Goal: Task Accomplishment & Management: Use online tool/utility

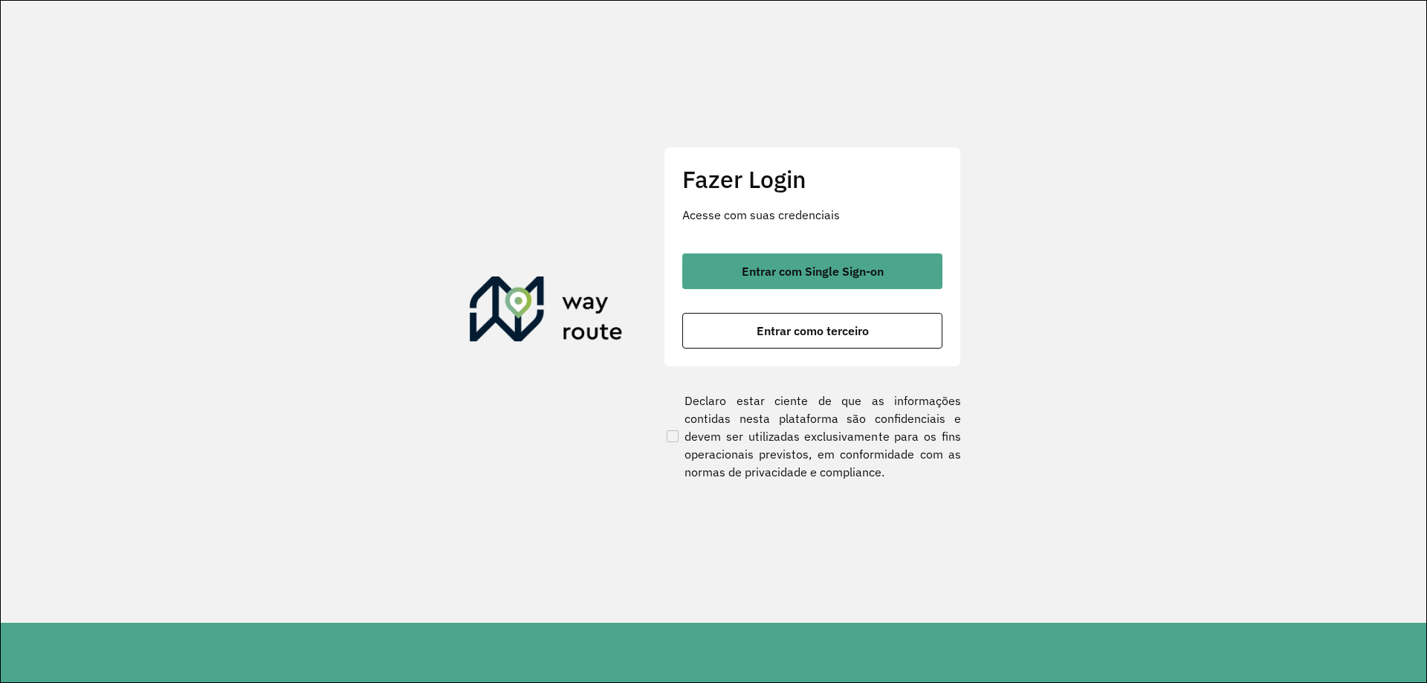
click at [731, 259] on button "Entrar com Single Sign-on" at bounding box center [812, 272] width 260 height 36
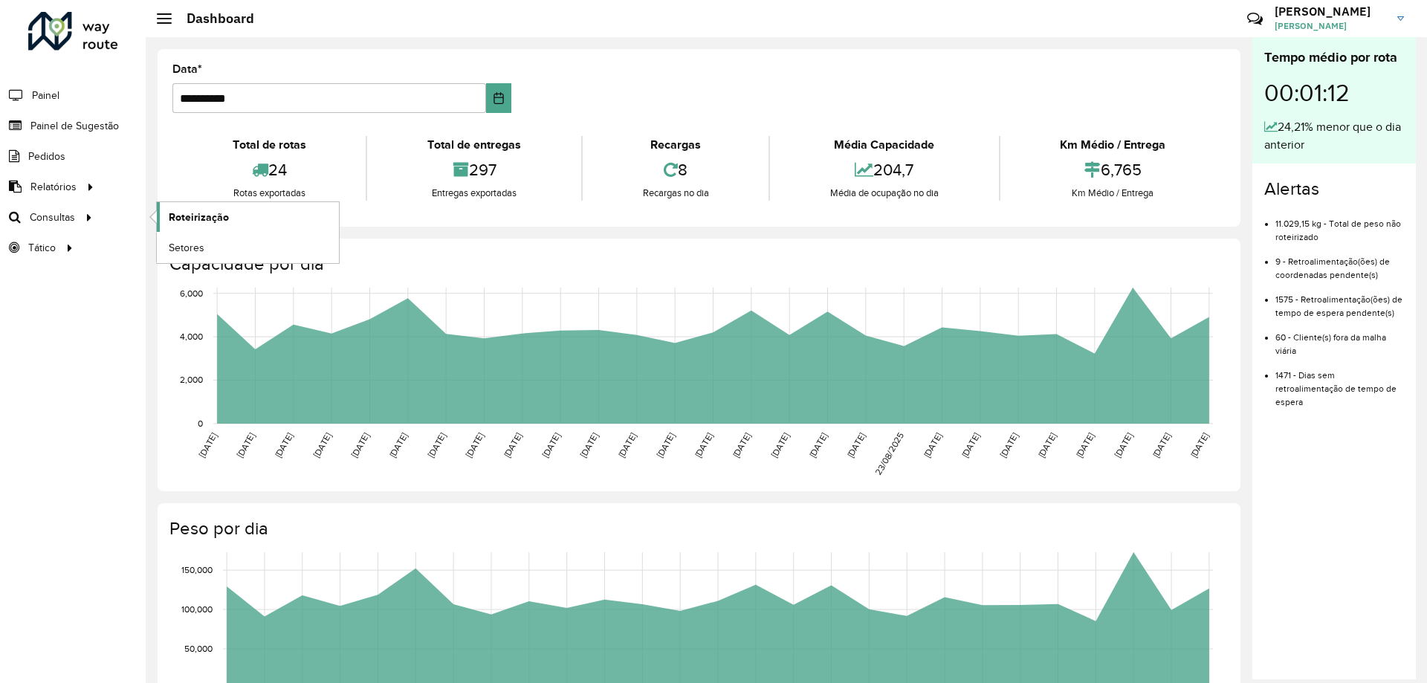
click at [191, 211] on span "Roteirização" at bounding box center [199, 218] width 60 height 16
click at [174, 240] on span "Setores" at bounding box center [187, 248] width 36 height 16
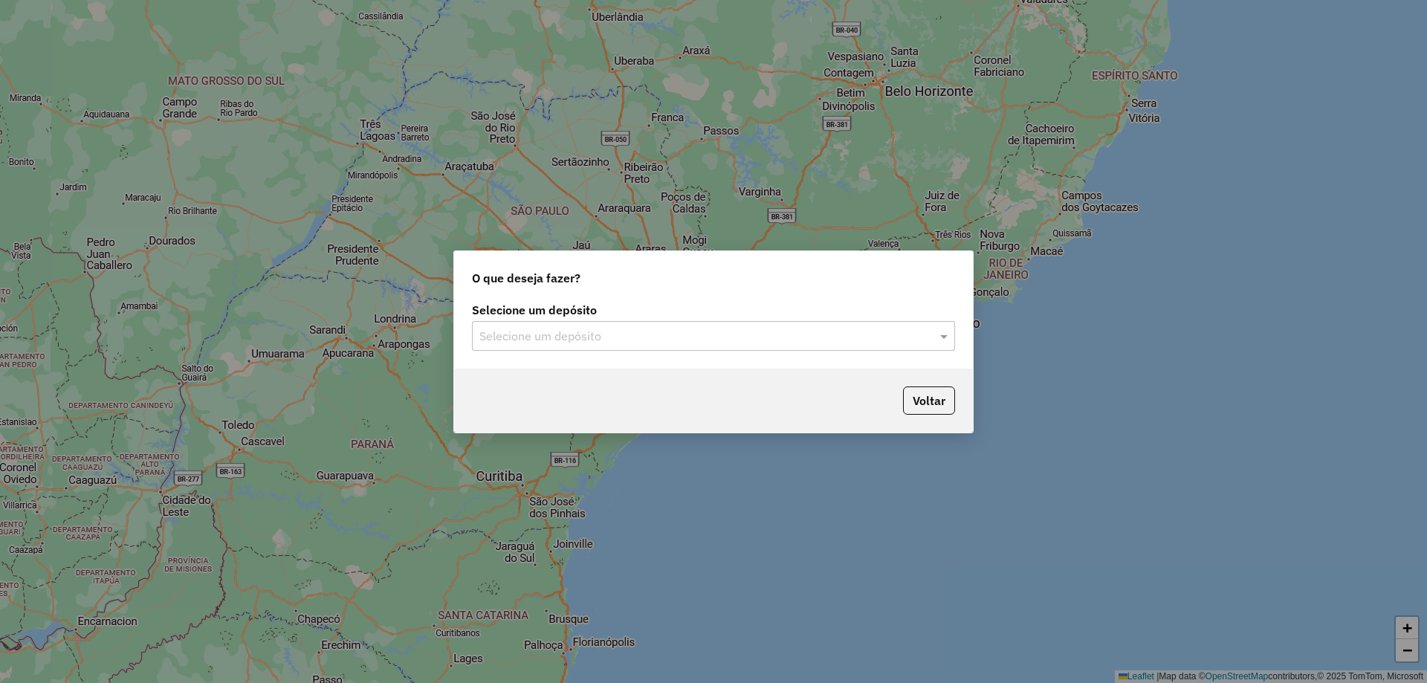
click at [734, 361] on div "Selecione um depósito Selecione um depósito" at bounding box center [713, 334] width 519 height 70
click at [595, 315] on label "Selecione um depósito" at bounding box center [713, 310] width 483 height 18
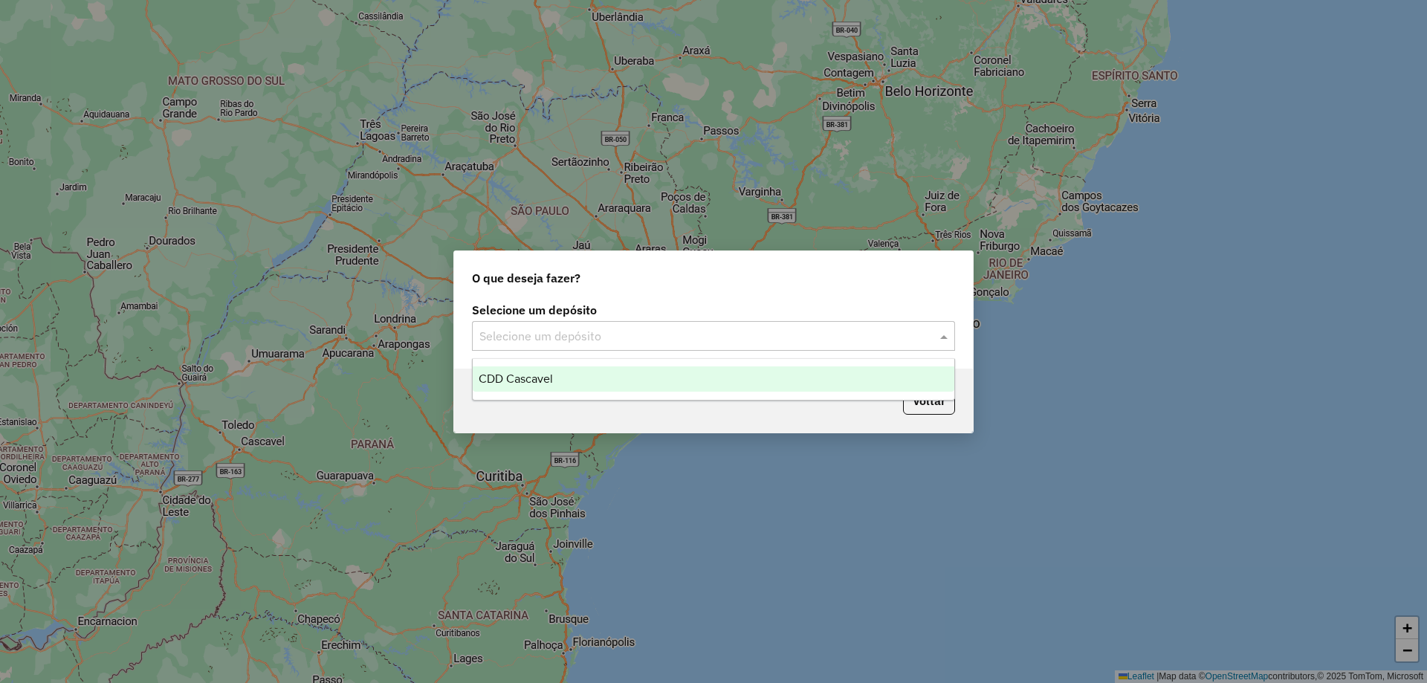
click at [551, 332] on input "text" at bounding box center [698, 337] width 439 height 18
click at [537, 373] on span "CDD Cascavel" at bounding box center [516, 378] width 74 height 13
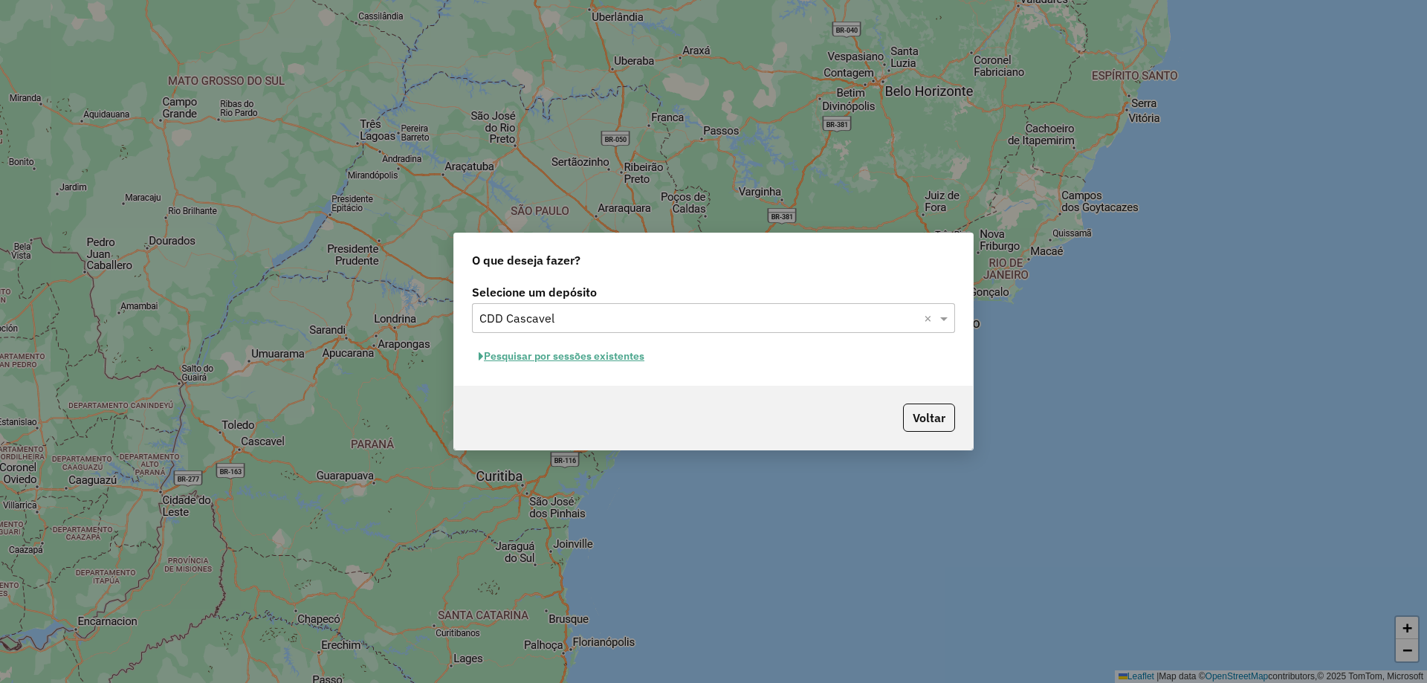
click at [523, 356] on button "Pesquisar por sessões existentes" at bounding box center [561, 356] width 179 height 23
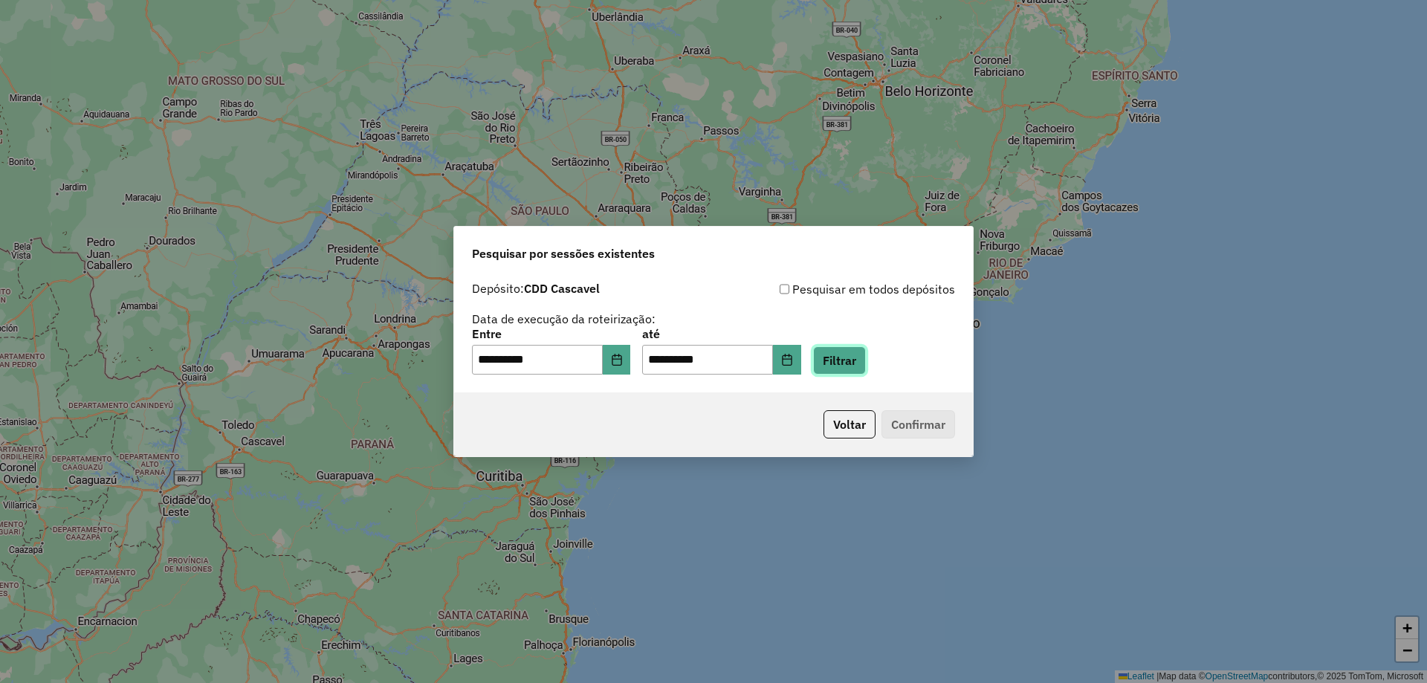
click at [861, 367] on button "Filtrar" at bounding box center [839, 360] width 53 height 28
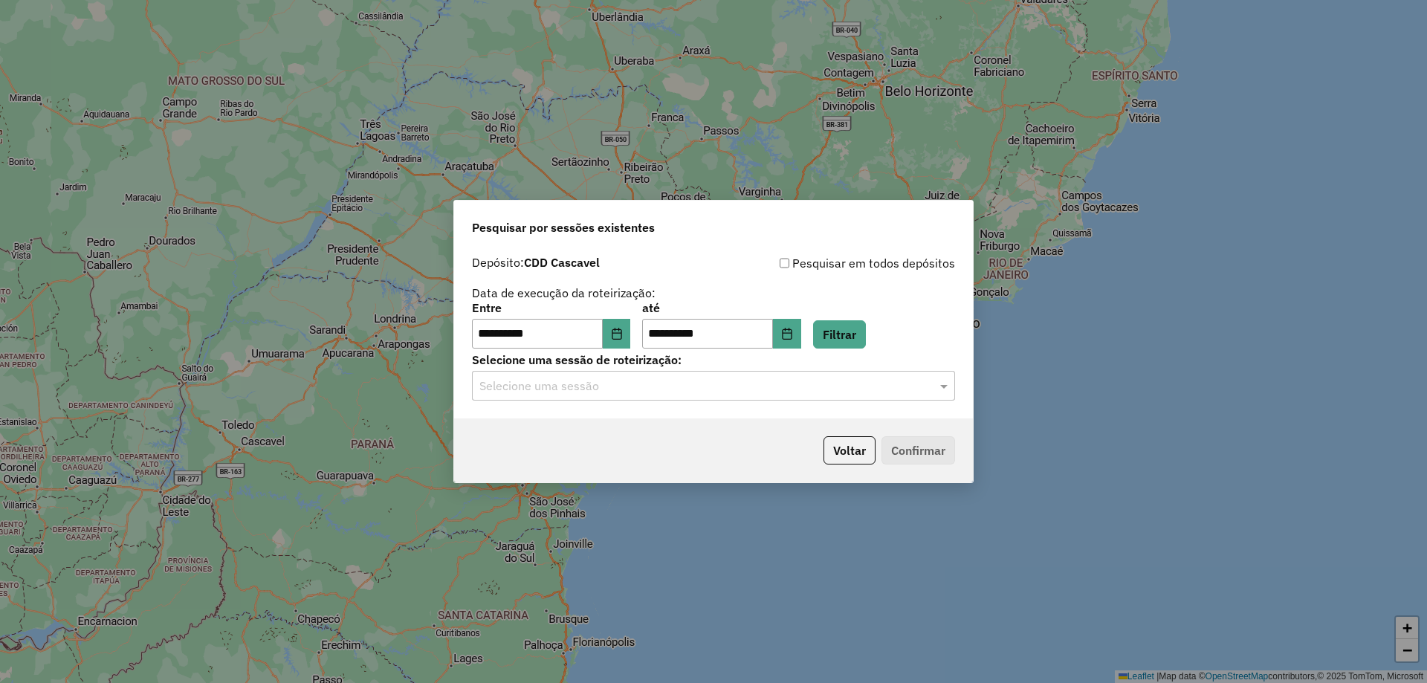
click at [599, 392] on input "text" at bounding box center [698, 387] width 439 height 18
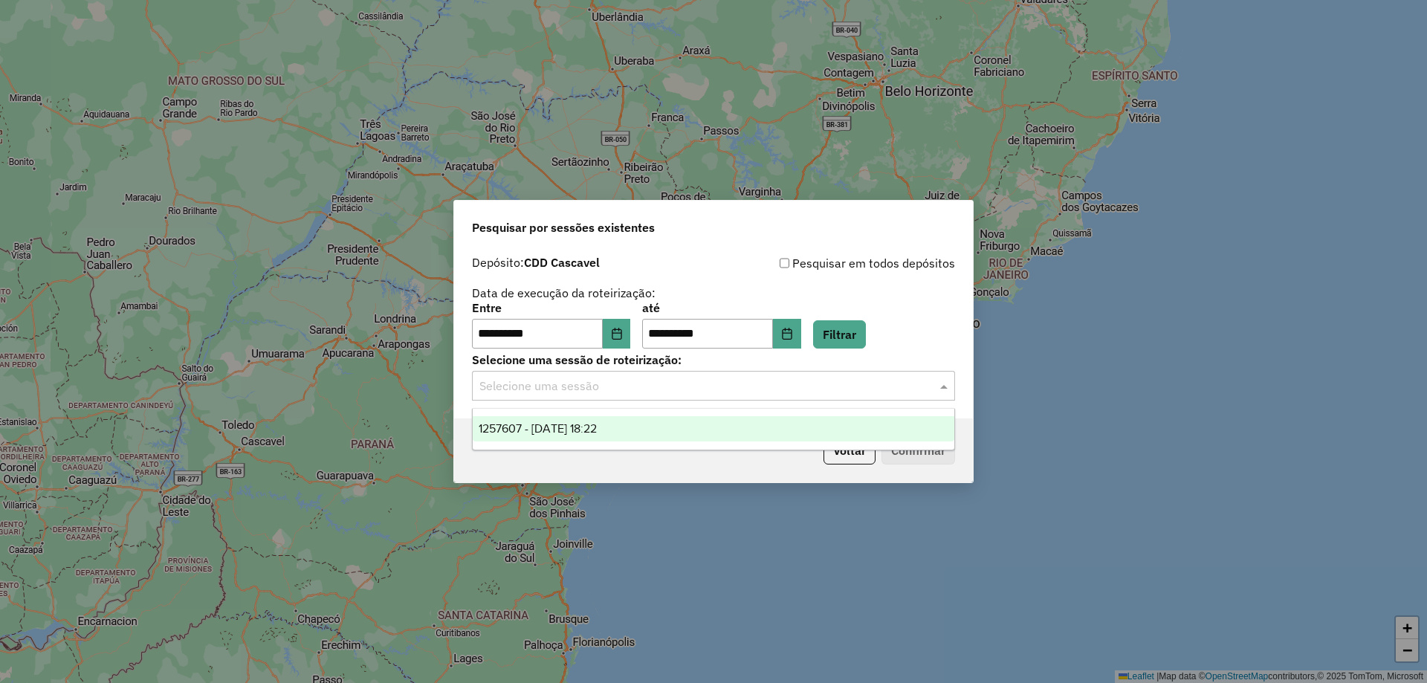
click at [525, 418] on div "1257607 - 02/09/2025 18:22" at bounding box center [714, 428] width 482 height 25
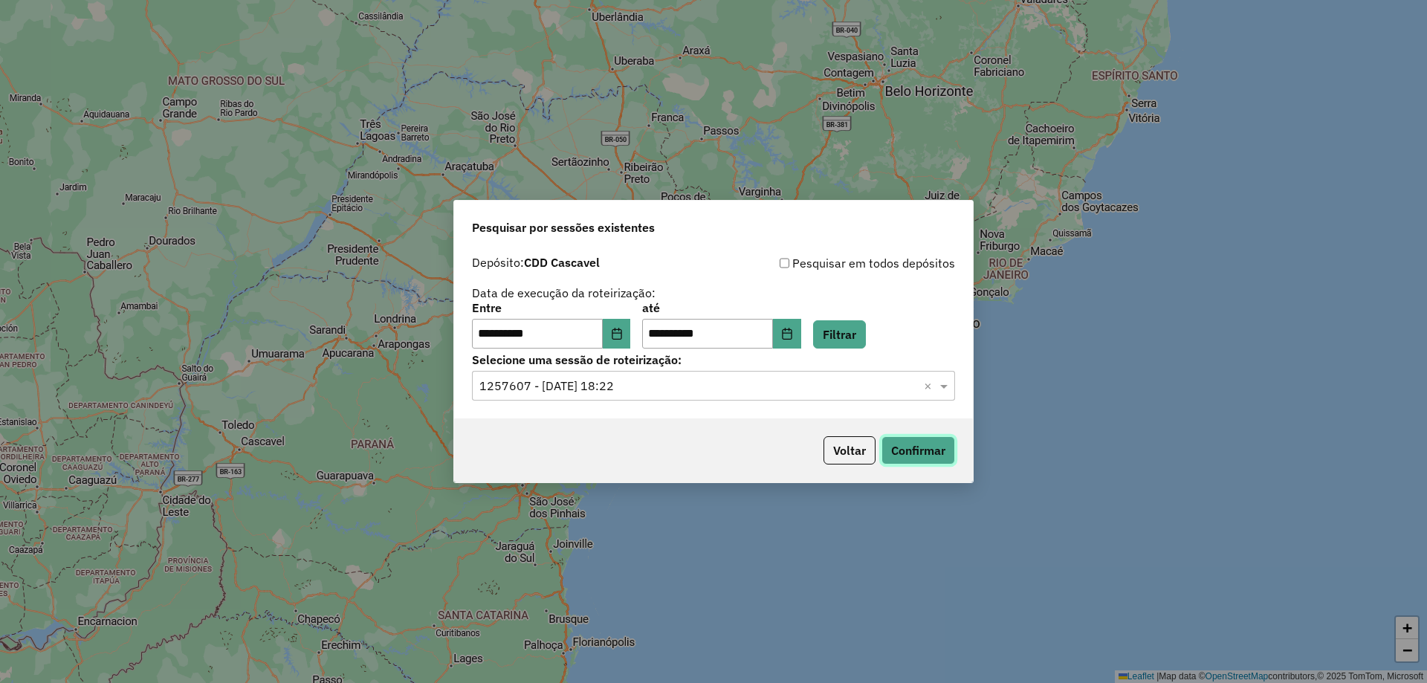
click at [931, 460] on button "Confirmar" at bounding box center [919, 450] width 74 height 28
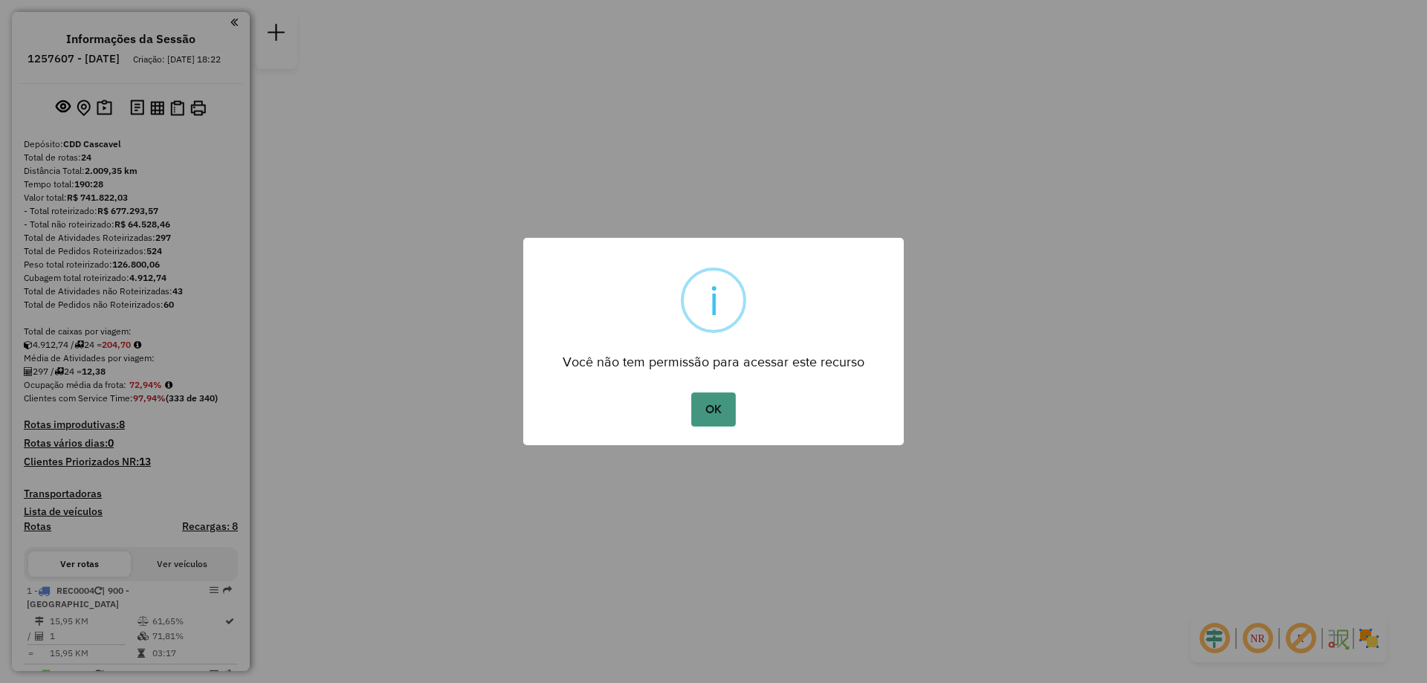
click at [697, 419] on button "OK" at bounding box center [713, 410] width 44 height 34
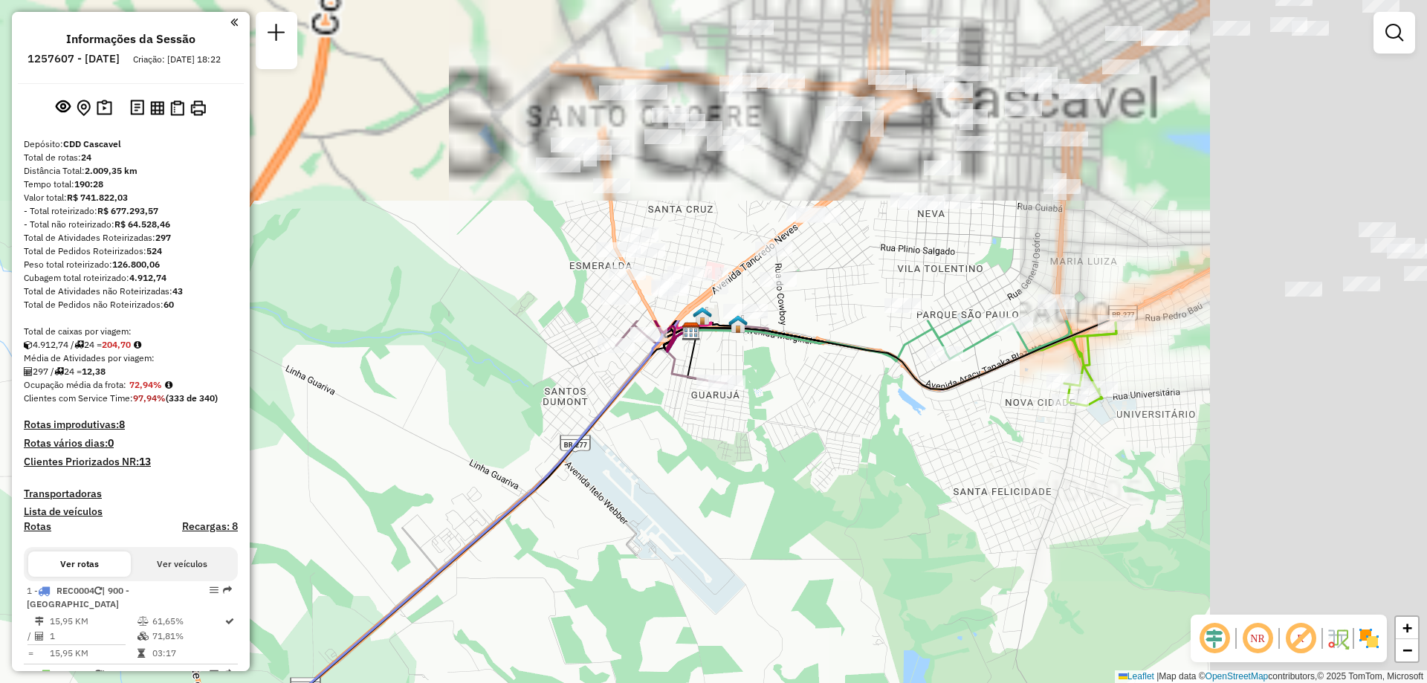
drag, startPoint x: 876, startPoint y: 157, endPoint x: 554, endPoint y: 639, distance: 580.4
click at [559, 632] on div "Janela de atendimento Grade de atendimento Capacidade Transportadoras Veículos …" at bounding box center [713, 341] width 1427 height 683
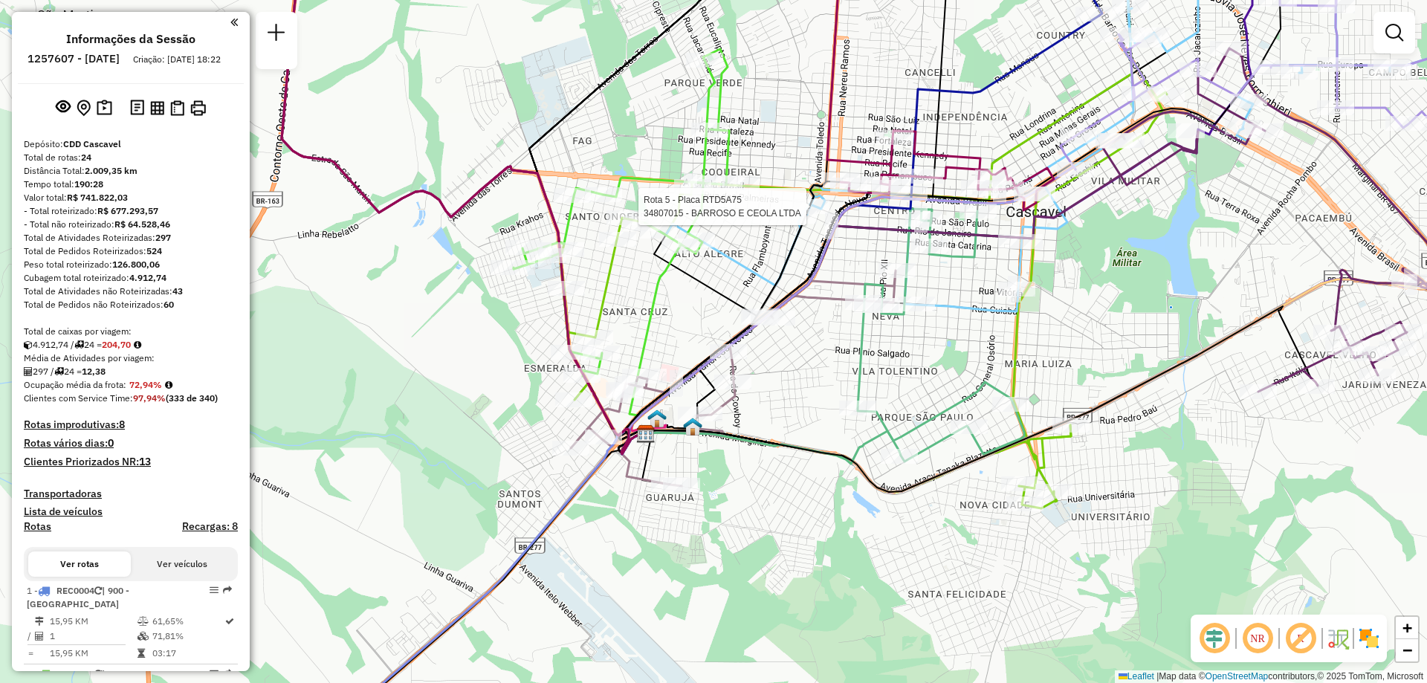
select select "**********"
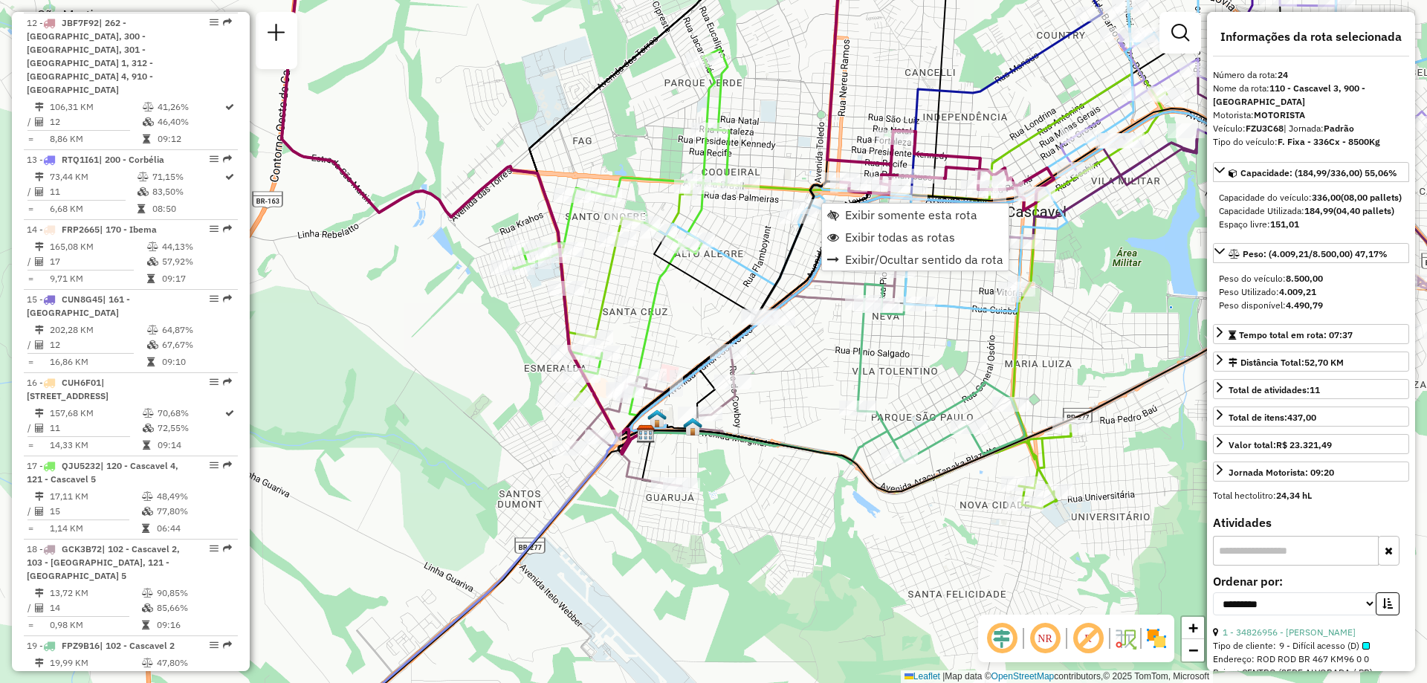
scroll to position [2235, 0]
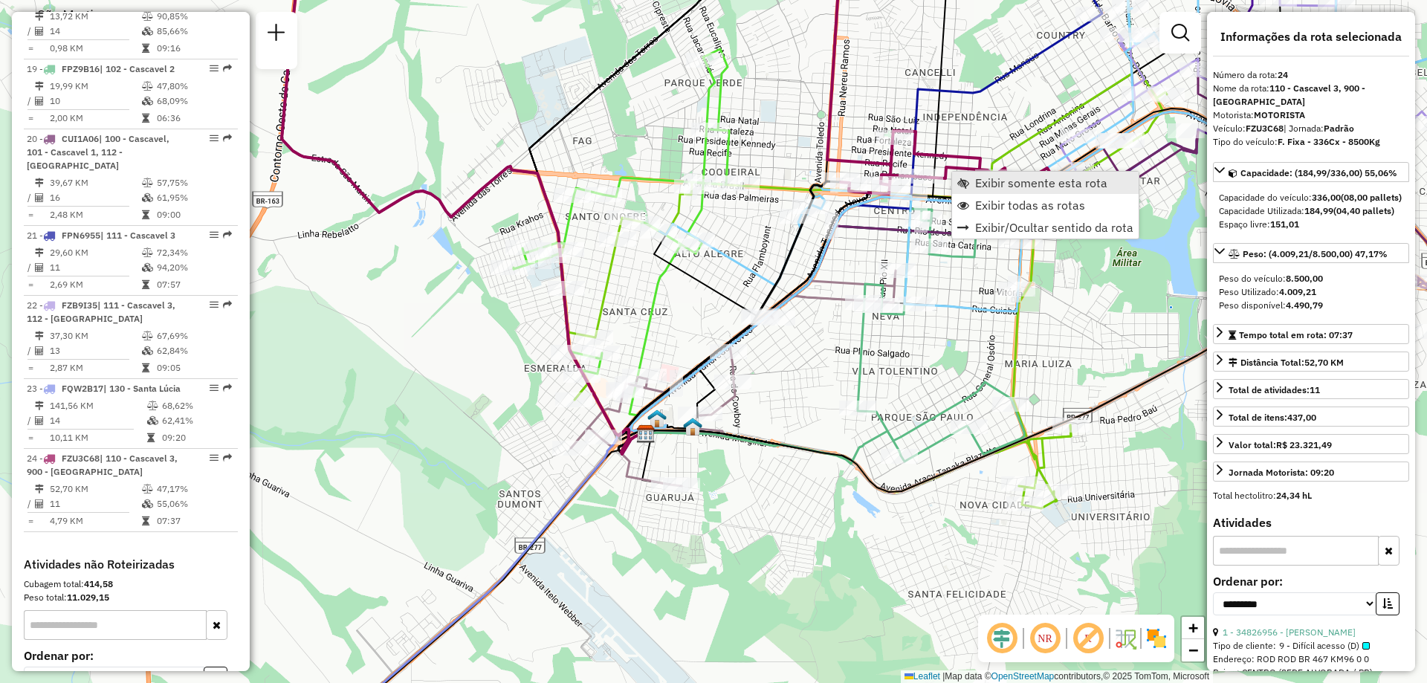
click at [998, 184] on span "Exibir somente esta rota" at bounding box center [1041, 183] width 132 height 12
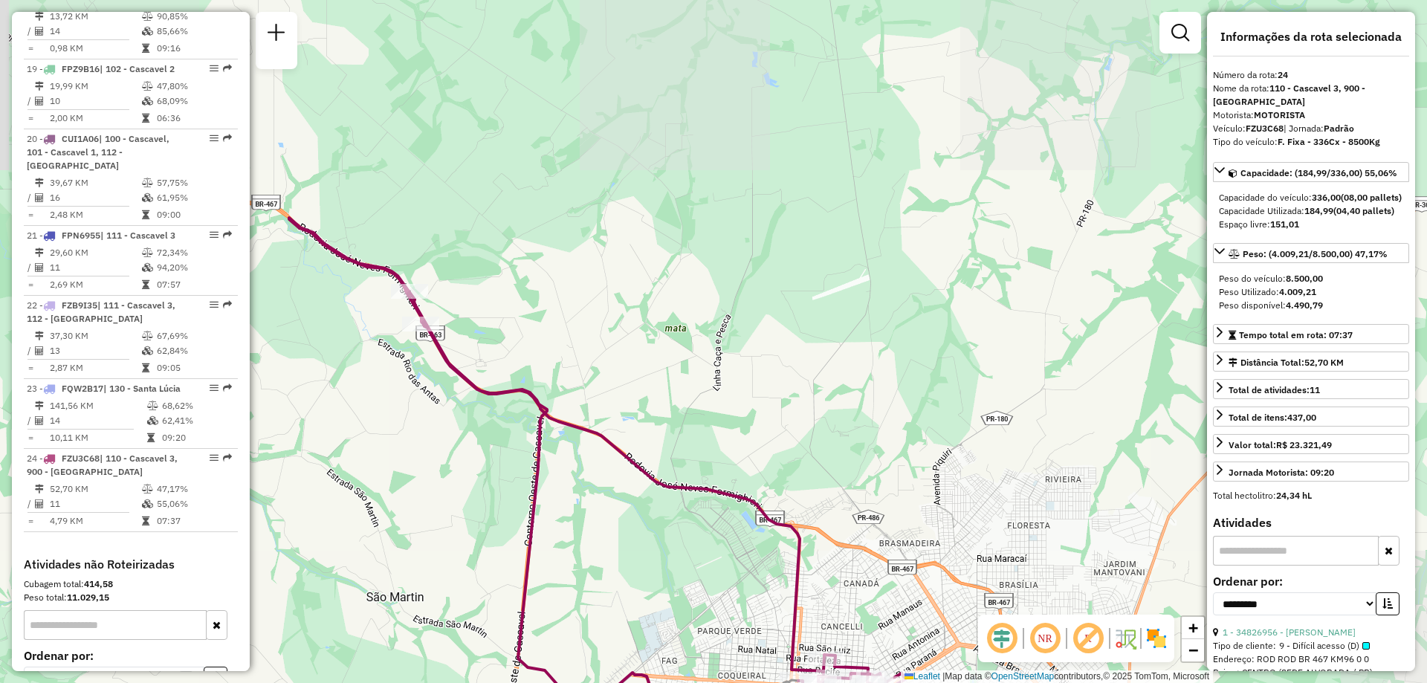
drag, startPoint x: 737, startPoint y: 155, endPoint x: 742, endPoint y: 291, distance: 135.4
click at [742, 291] on div "Janela de atendimento Grade de atendimento Capacidade Transportadoras Veículos …" at bounding box center [713, 341] width 1427 height 683
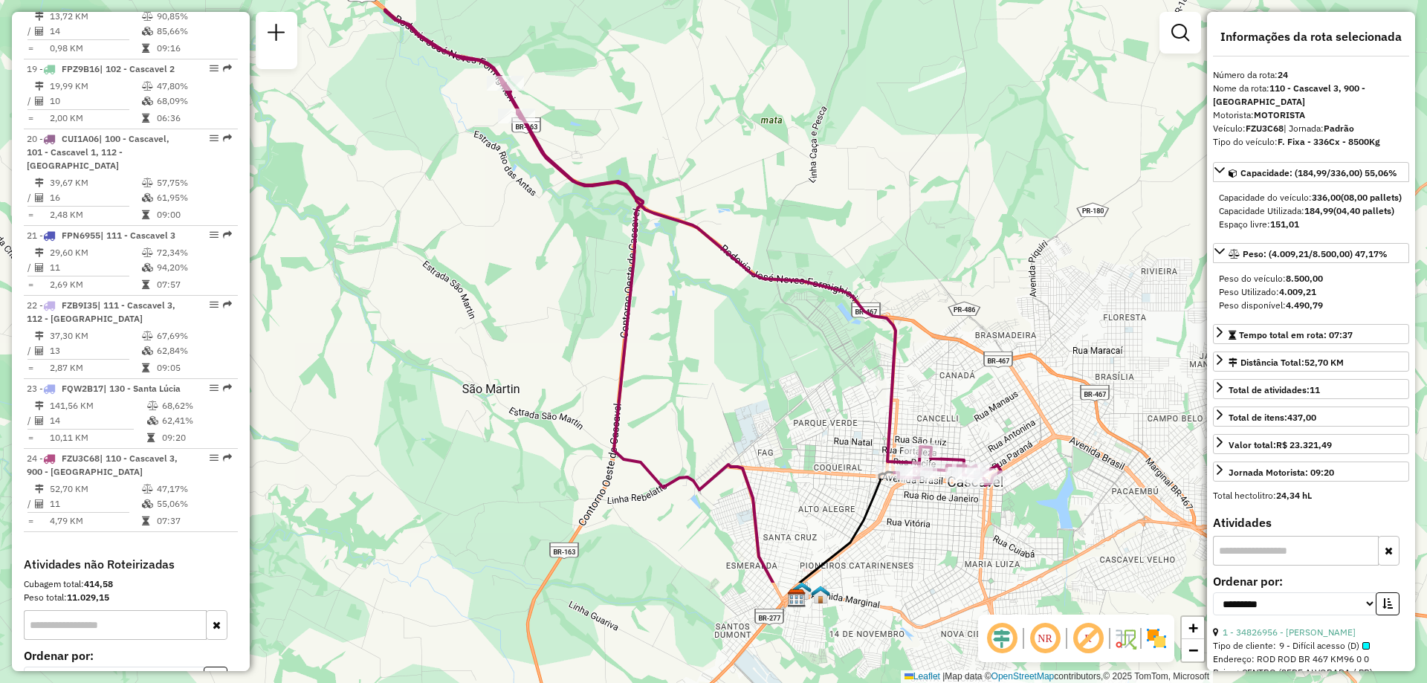
drag, startPoint x: 925, startPoint y: 418, endPoint x: 896, endPoint y: 248, distance: 172.7
click at [896, 248] on div "Janela de atendimento Grade de atendimento Capacidade Transportadoras Veículos …" at bounding box center [713, 341] width 1427 height 683
click at [1044, 628] on em at bounding box center [1045, 639] width 36 height 36
click at [1047, 639] on em at bounding box center [1045, 639] width 36 height 36
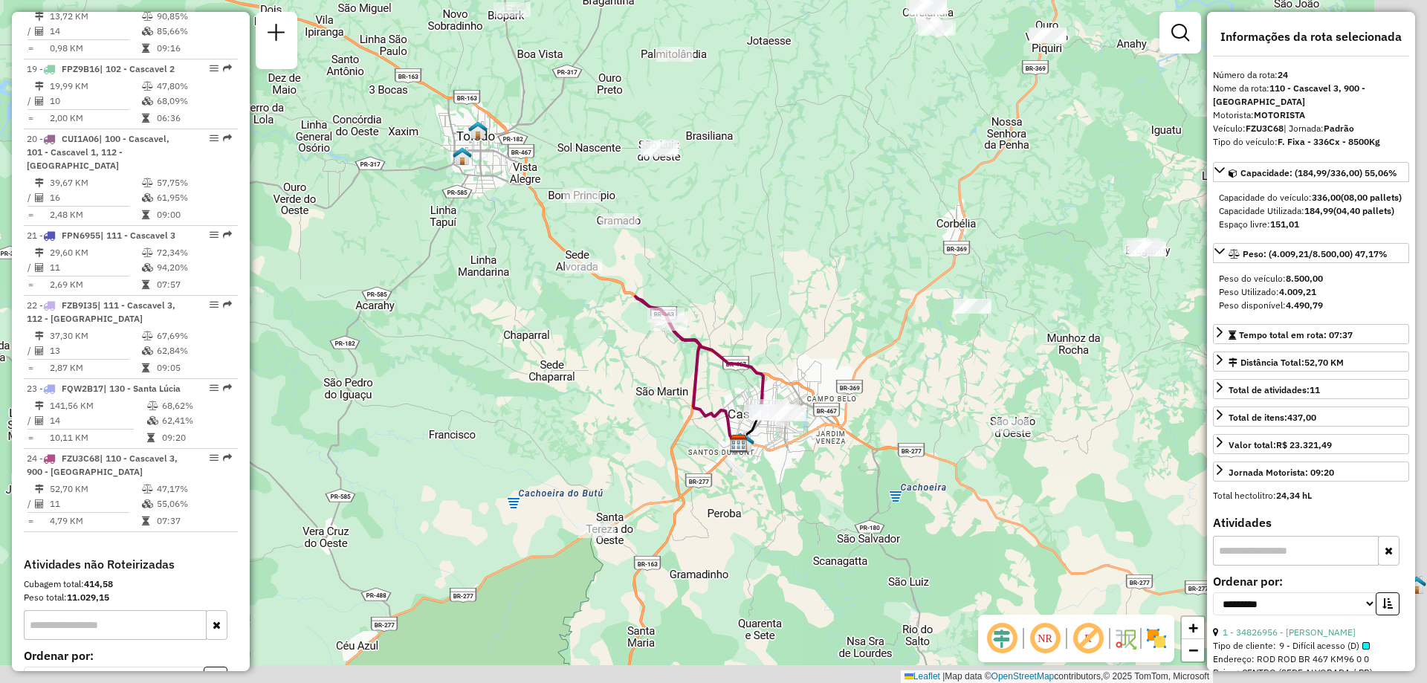
drag, startPoint x: 1077, startPoint y: 506, endPoint x: 837, endPoint y: 410, distance: 258.6
click at [842, 410] on div "Janela de atendimento Grade de atendimento Capacidade Transportadoras Veículos …" at bounding box center [713, 341] width 1427 height 683
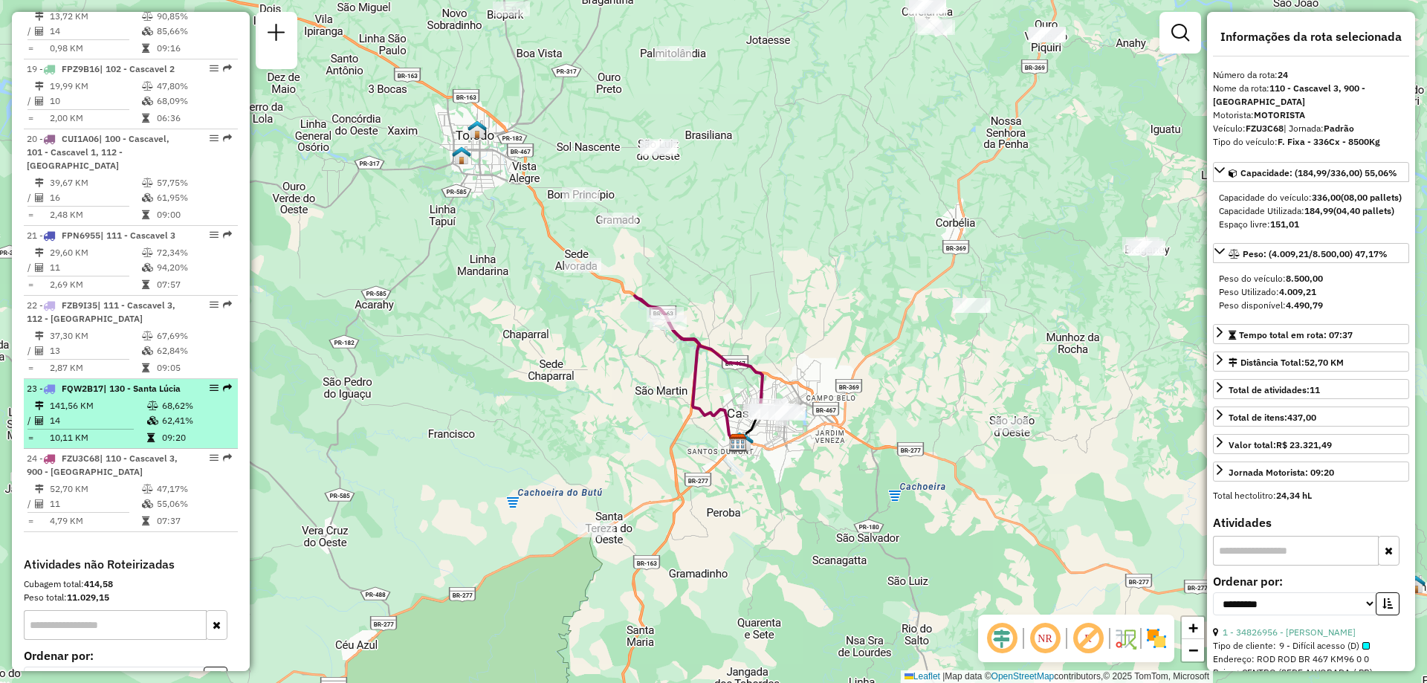
click at [121, 413] on td "14" at bounding box center [97, 420] width 97 height 15
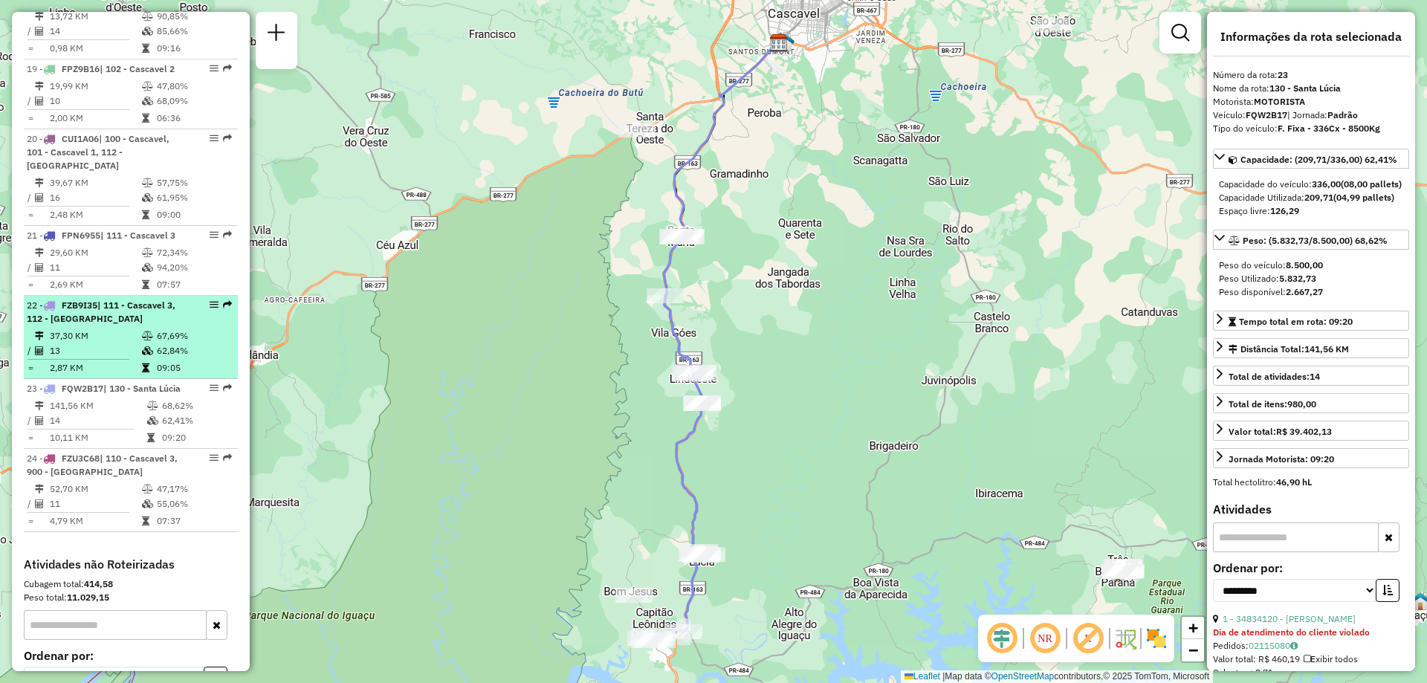
click at [89, 343] on td "13" at bounding box center [95, 350] width 92 height 15
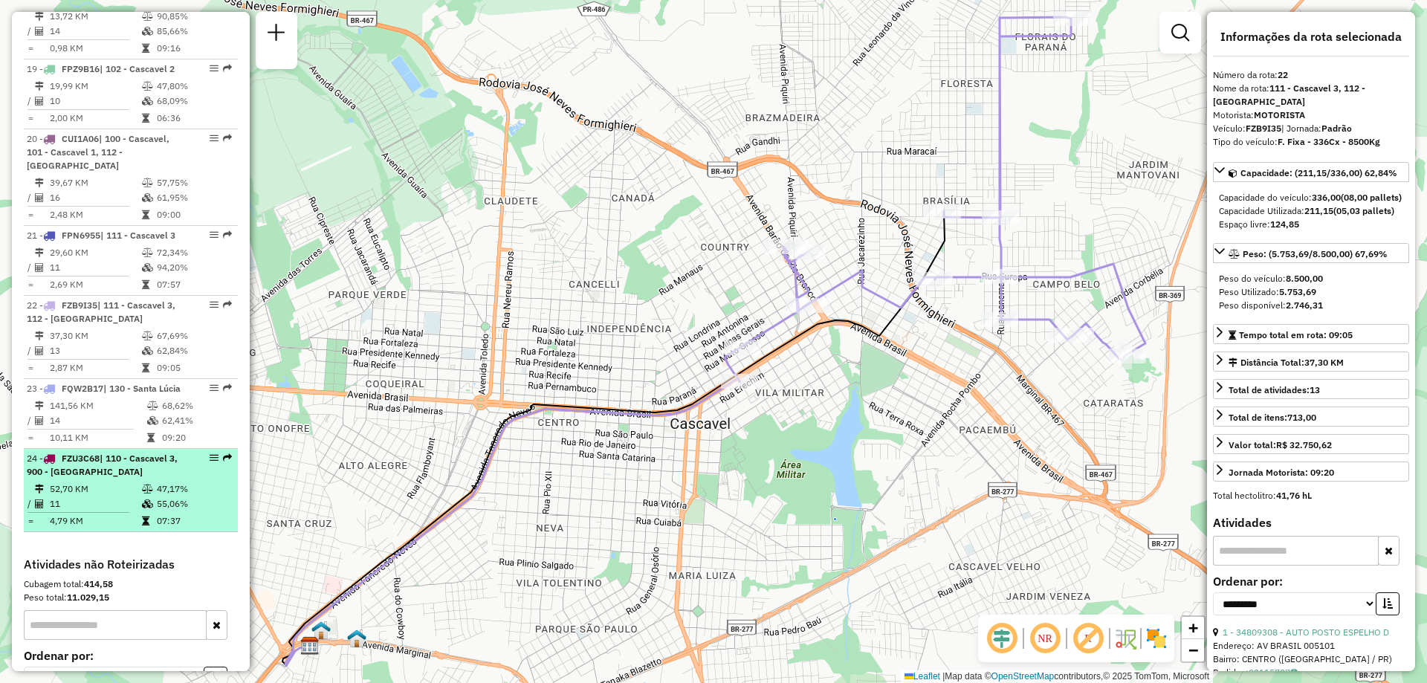
click at [82, 453] on span "FZU3C68" at bounding box center [81, 458] width 38 height 11
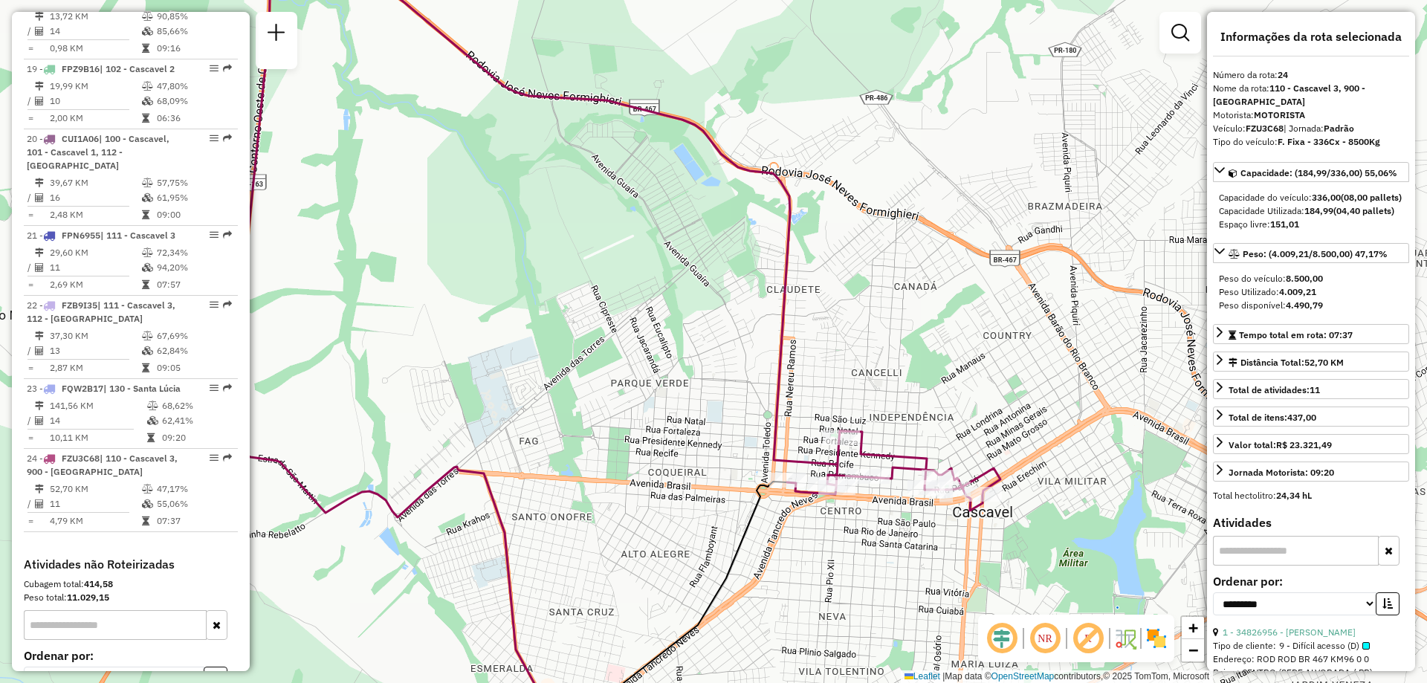
drag, startPoint x: 1048, startPoint y: 497, endPoint x: 910, endPoint y: 393, distance: 173.1
click at [917, 401] on div "Janela de atendimento Grade de atendimento Capacidade Transportadoras Veículos …" at bounding box center [713, 341] width 1427 height 683
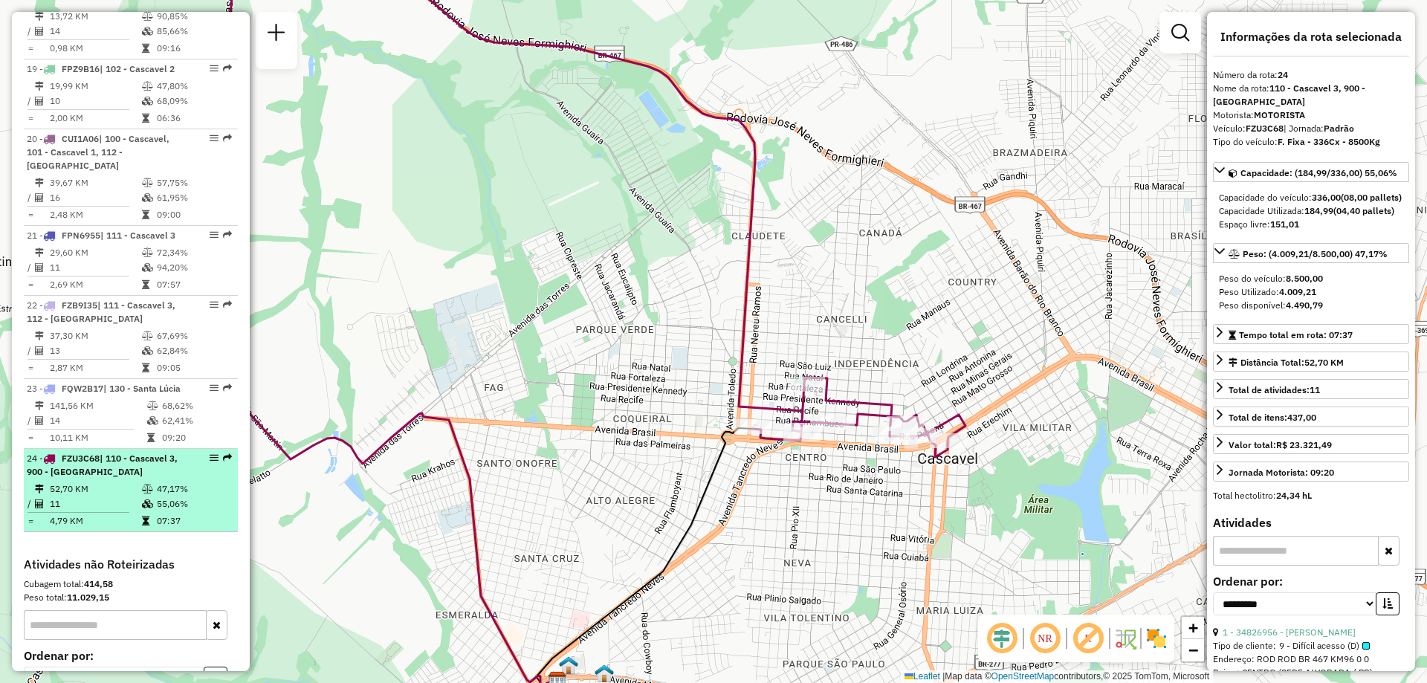
click at [90, 482] on td "52,70 KM" at bounding box center [95, 489] width 92 height 15
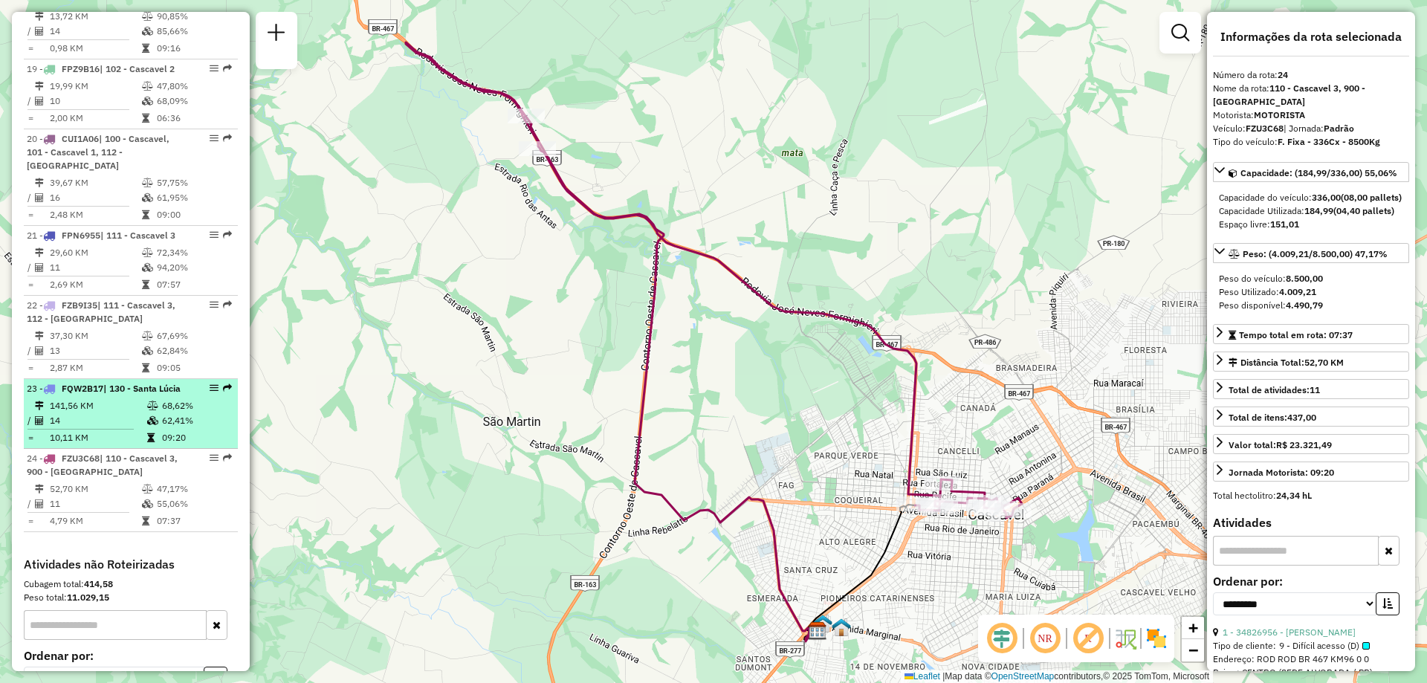
click at [141, 398] on td "141,56 KM" at bounding box center [97, 405] width 97 height 15
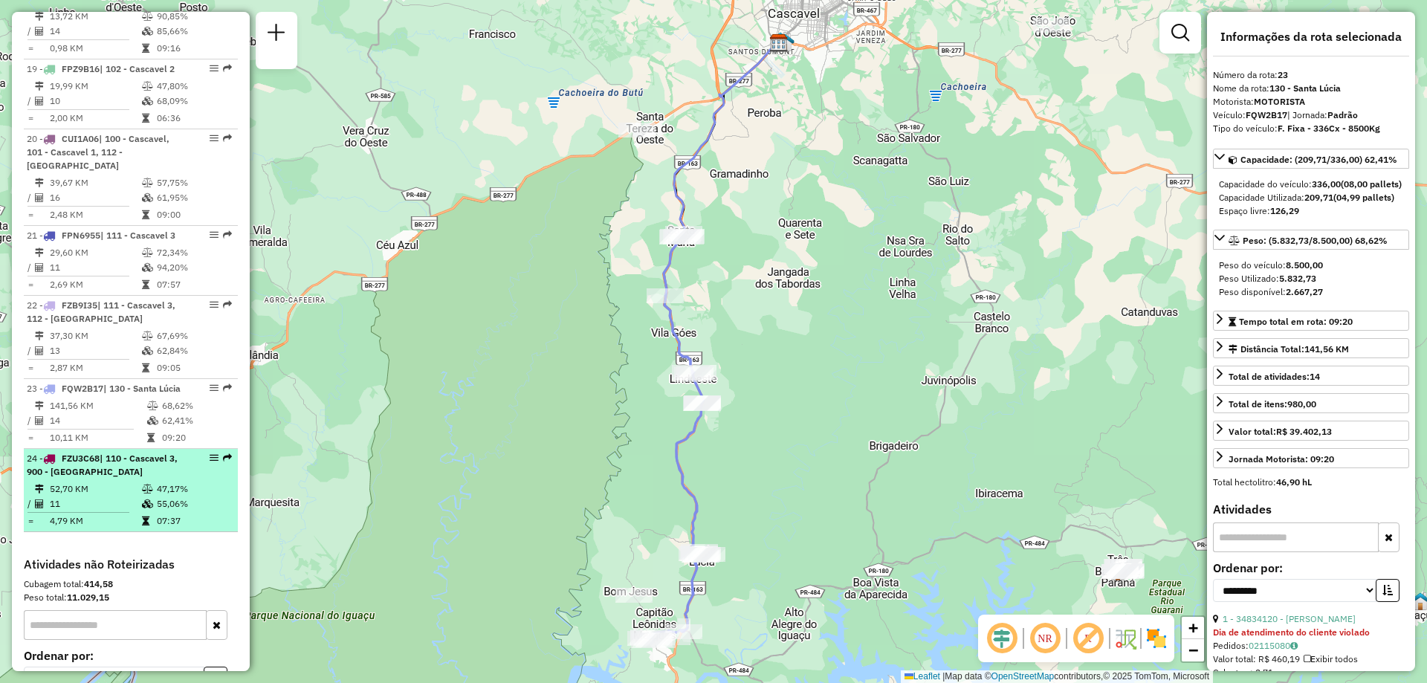
click at [111, 514] on td "4,79 KM" at bounding box center [95, 521] width 92 height 15
